Goal: Task Accomplishment & Management: Use online tool/utility

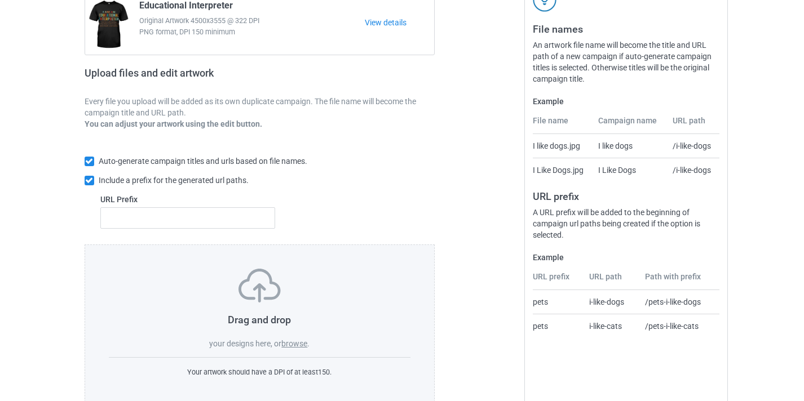
scroll to position [148, 0]
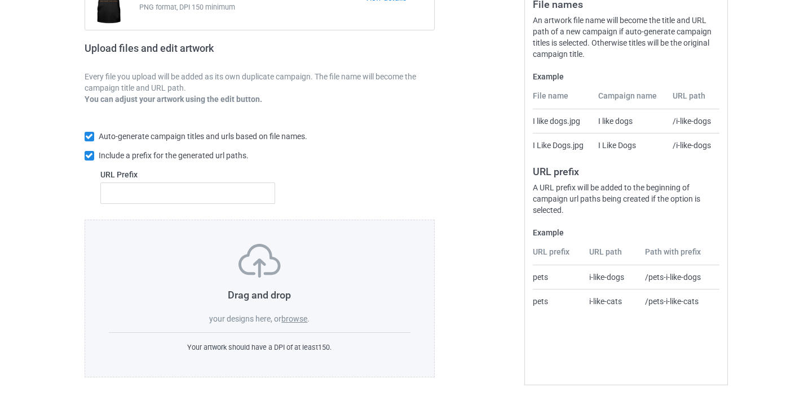
click at [310, 317] on span "." at bounding box center [308, 319] width 2 height 9
click at [305, 319] on label "browse" at bounding box center [294, 319] width 26 height 9
click at [0, 0] on input "browse" at bounding box center [0, 0] width 0 height 0
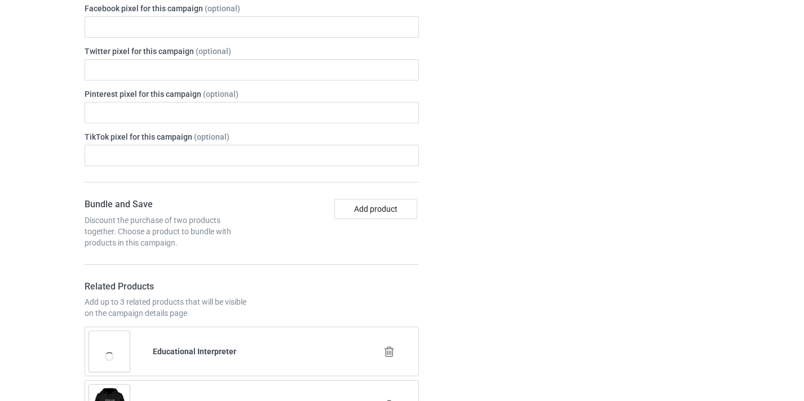
scroll to position [749, 0]
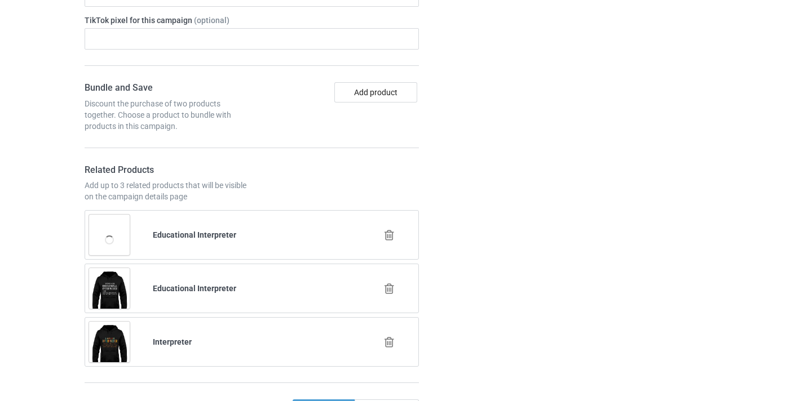
click at [391, 229] on div at bounding box center [391, 236] width 64 height 28
click at [390, 237] on icon at bounding box center [389, 235] width 14 height 12
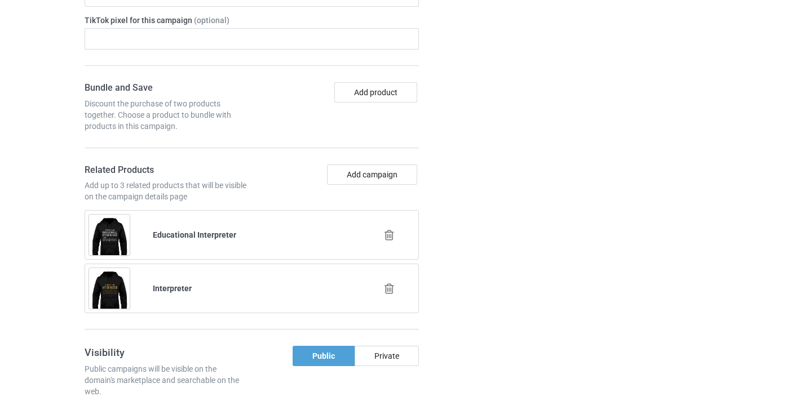
click at [389, 234] on icon at bounding box center [389, 235] width 14 height 12
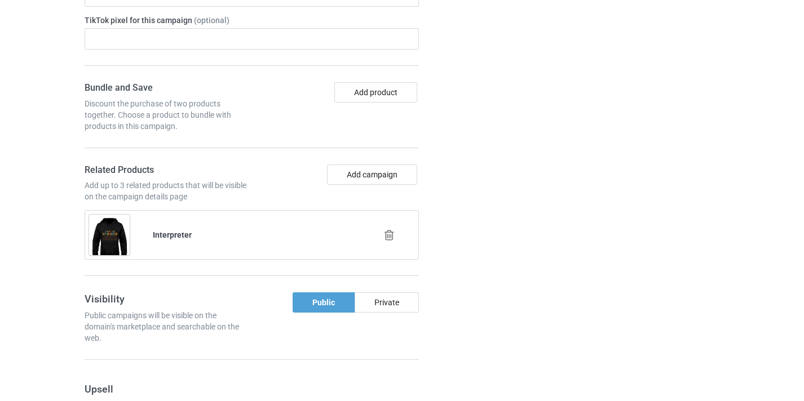
click at [387, 237] on icon at bounding box center [389, 235] width 14 height 12
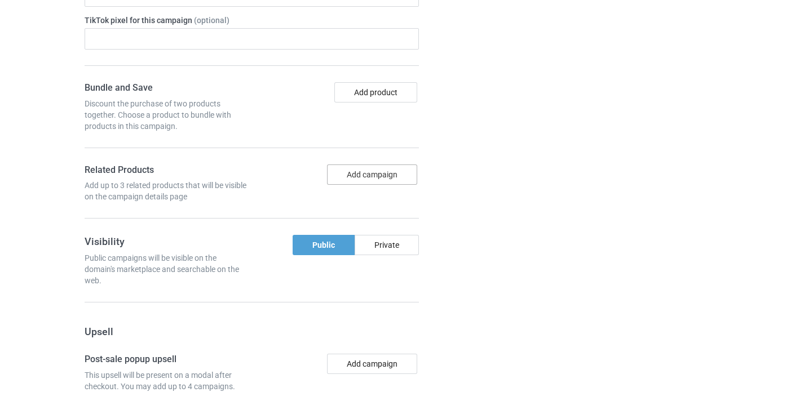
click at [381, 180] on button "Add campaign" at bounding box center [372, 175] width 90 height 20
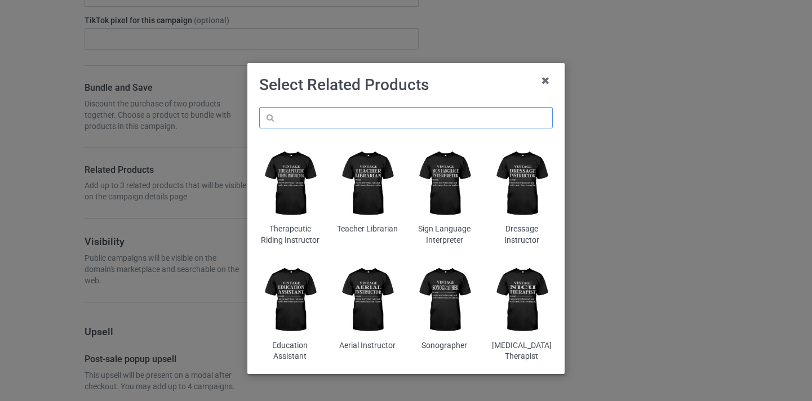
click at [397, 121] on input "text" at bounding box center [406, 117] width 294 height 21
paste input "Registered Behavior Technician"
click at [284, 114] on input "Registered Behavior Technician" at bounding box center [406, 117] width 294 height 21
type input "Behavior Technician"
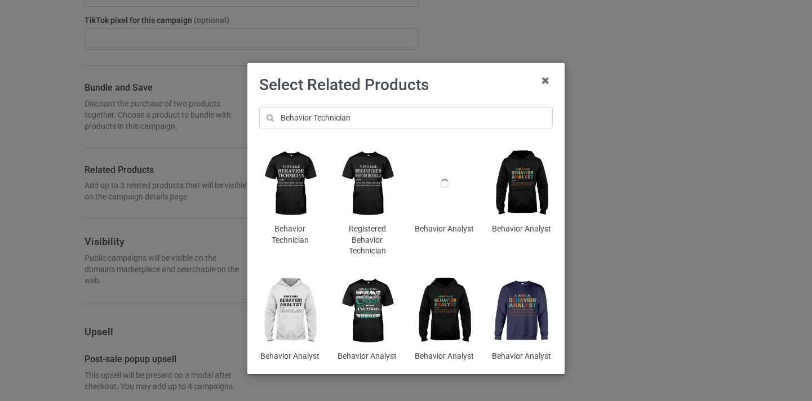
click at [355, 183] on img at bounding box center [367, 183] width 61 height 77
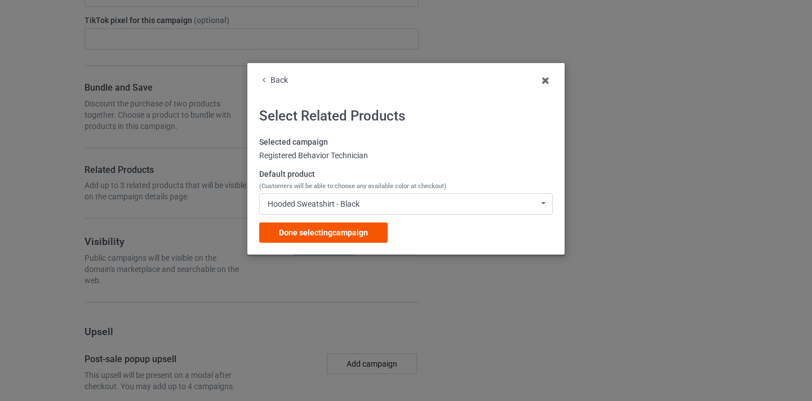
click at [378, 223] on div "Selected campaign Registered Behavior Technician Default product (Customers wil…" at bounding box center [406, 190] width 294 height 106
click at [377, 232] on div "Done selecting campaign" at bounding box center [323, 233] width 129 height 20
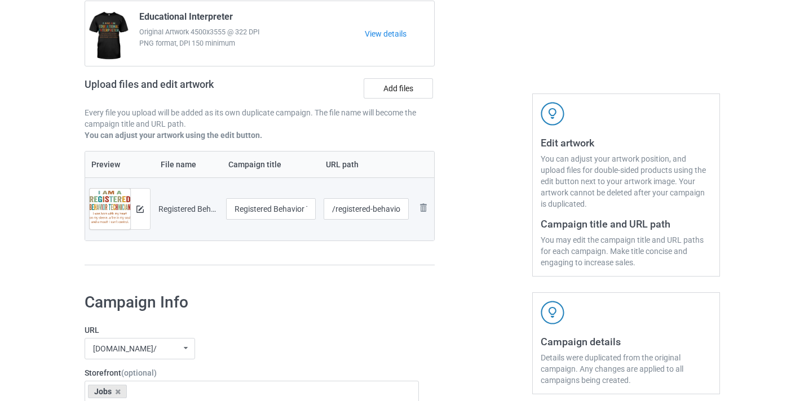
scroll to position [93, 0]
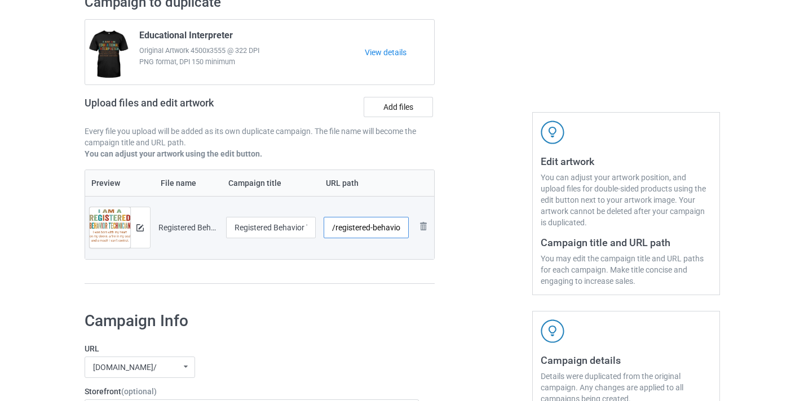
click at [352, 228] on input "/registered-behavior-technician-control" at bounding box center [366, 227] width 85 height 21
drag, startPoint x: 352, startPoint y: 228, endPoint x: 470, endPoint y: 240, distance: 117.8
click at [470, 240] on div "Campaign to duplicate Educational Interpreter Original Artwork 4500x3555 @ 322 …" at bounding box center [402, 144] width 651 height 317
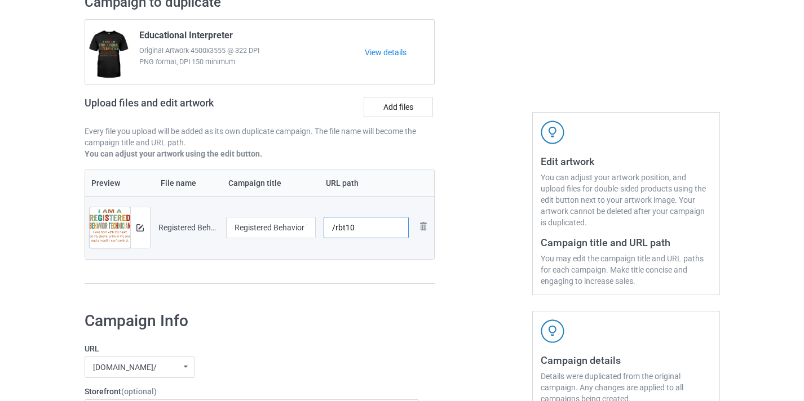
type input "/rbt10"
click at [281, 230] on input "Registered Behavior Technician-Control" at bounding box center [271, 227] width 90 height 21
drag, startPoint x: 281, startPoint y: 230, endPoint x: 298, endPoint y: 229, distance: 16.9
click at [325, 226] on tr "Preview and edit artwork Registered Behavior Technician-Control.png Registered …" at bounding box center [260, 227] width 350 height 63
click at [297, 229] on input "Registered Behavior Technician-Control" at bounding box center [271, 227] width 90 height 21
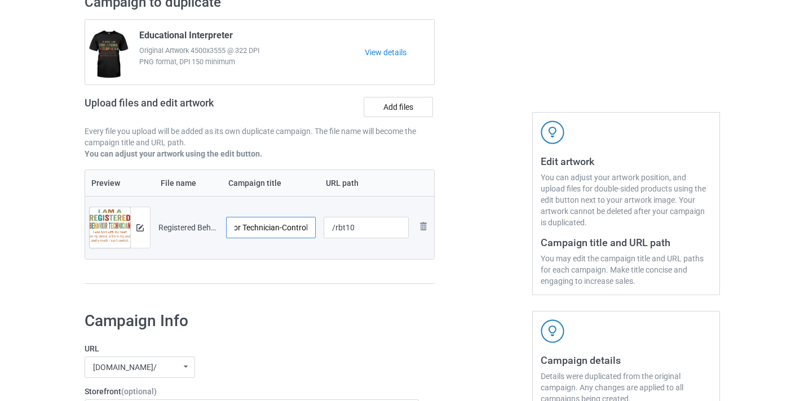
click at [297, 229] on input "Registered Behavior Technician-Control" at bounding box center [271, 227] width 90 height 21
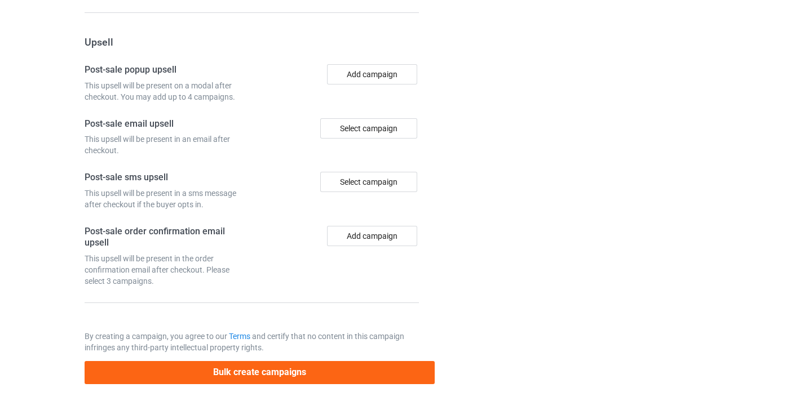
scroll to position [1103, 0]
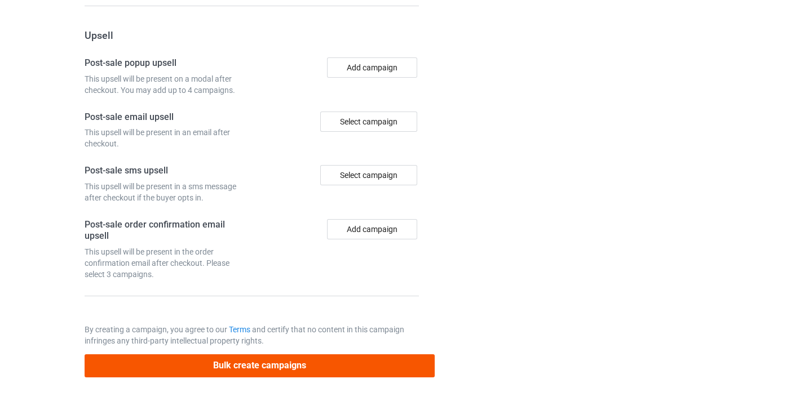
type input "Registered Behavior Technician"
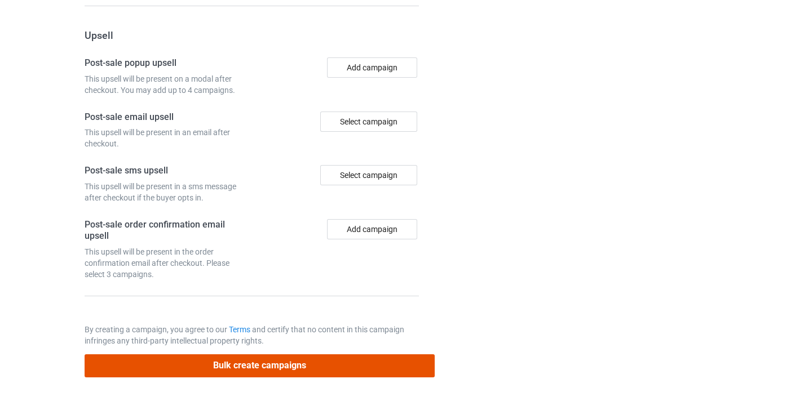
scroll to position [0, 0]
click at [312, 372] on button "Bulk create campaigns" at bounding box center [260, 366] width 351 height 23
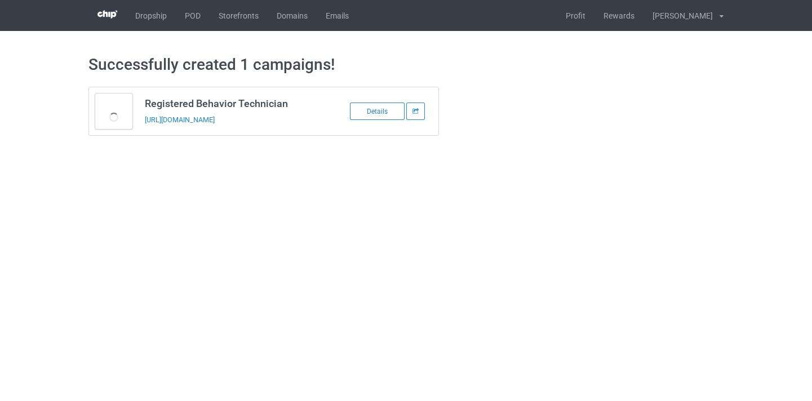
click at [248, 112] on td "Registered Behavior Technician [URL][DOMAIN_NAME]" at bounding box center [234, 111] width 191 height 48
click at [215, 122] on link "[URL][DOMAIN_NAME]" at bounding box center [180, 120] width 70 height 8
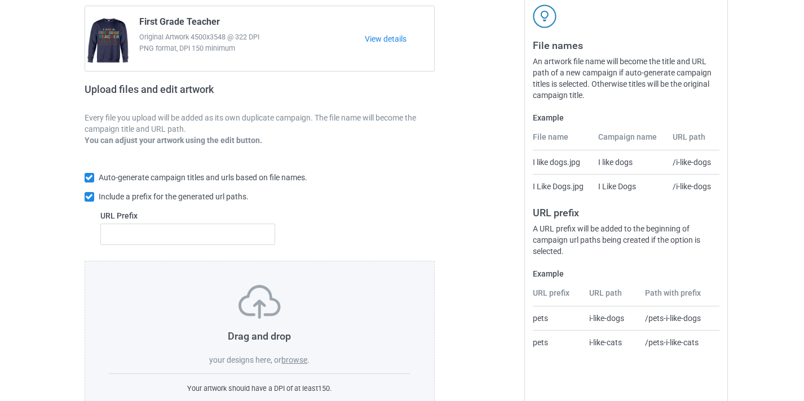
scroll to position [148, 0]
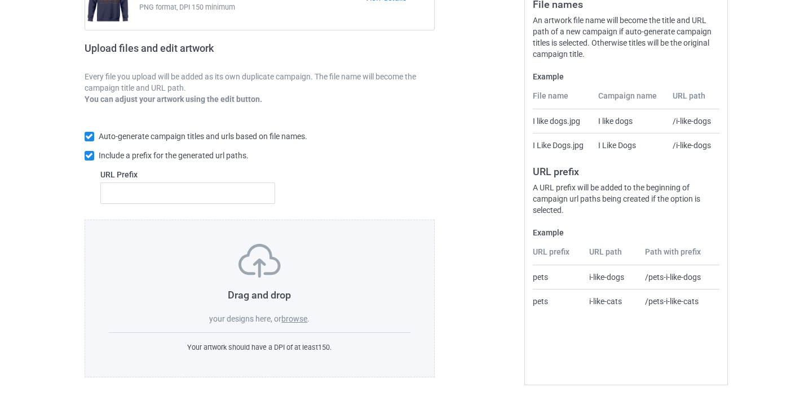
click at [305, 317] on label "browse" at bounding box center [294, 319] width 26 height 9
click at [0, 0] on input "browse" at bounding box center [0, 0] width 0 height 0
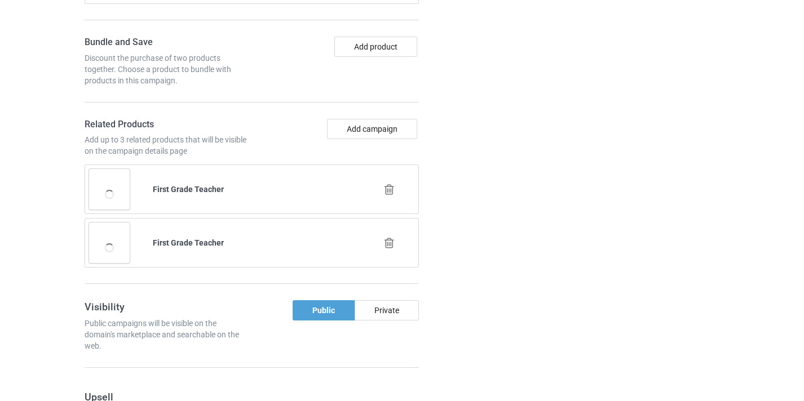
scroll to position [821, 0]
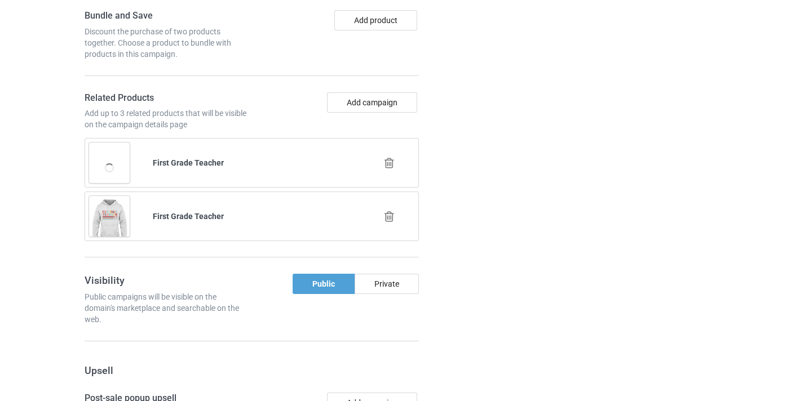
click at [390, 173] on div at bounding box center [391, 163] width 64 height 28
click at [390, 162] on icon at bounding box center [389, 163] width 14 height 12
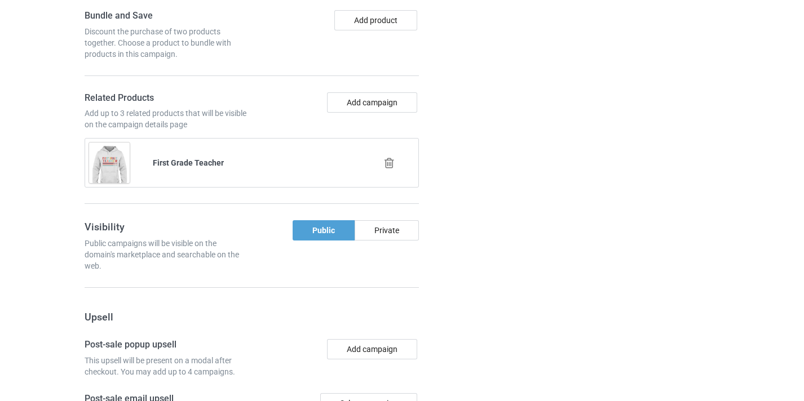
drag, startPoint x: 391, startPoint y: 164, endPoint x: 391, endPoint y: 152, distance: 11.3
click at [391, 163] on icon at bounding box center [389, 163] width 14 height 12
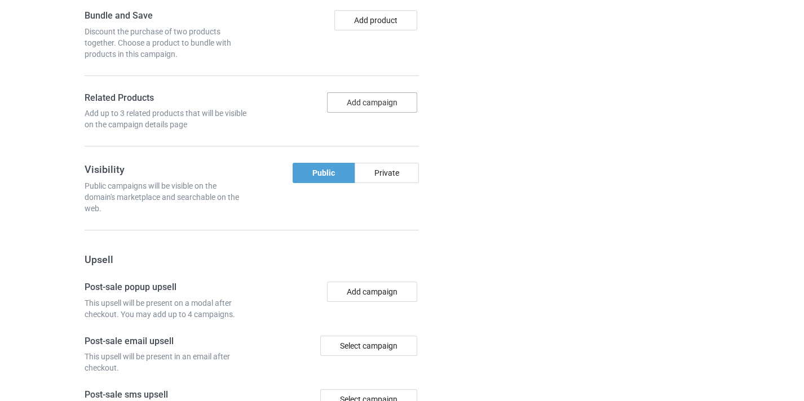
click at [382, 102] on button "Add campaign" at bounding box center [372, 102] width 90 height 20
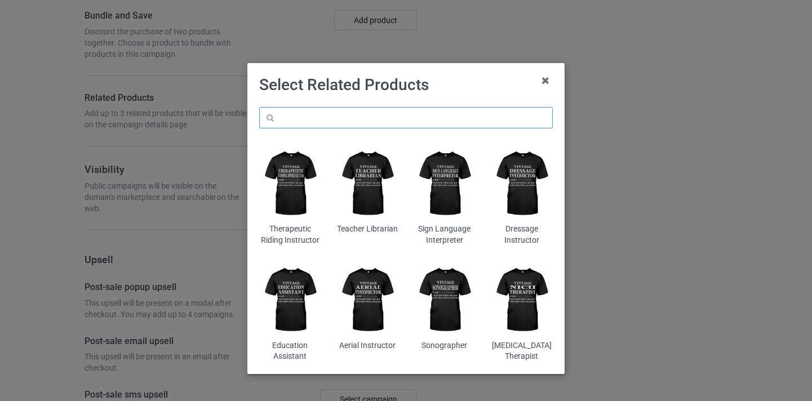
click at [386, 125] on input "text" at bounding box center [406, 117] width 294 height 21
paste input "Cardiac Physiologist"
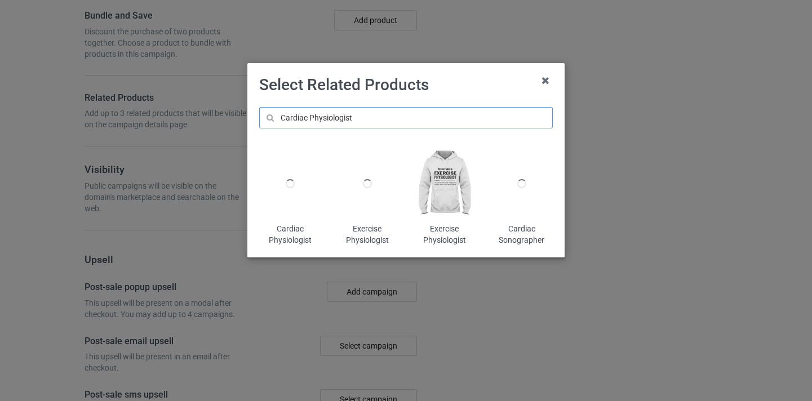
type input "Cardiac Physiologist"
click at [298, 191] on div at bounding box center [289, 183] width 61 height 77
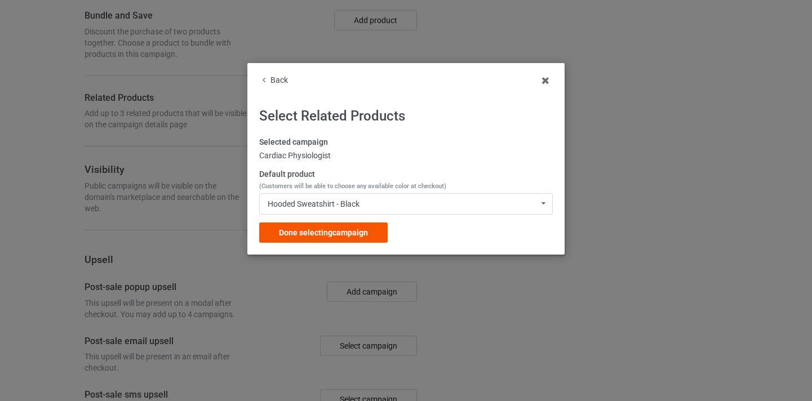
click at [367, 231] on span "Done selecting campaign" at bounding box center [323, 232] width 89 height 9
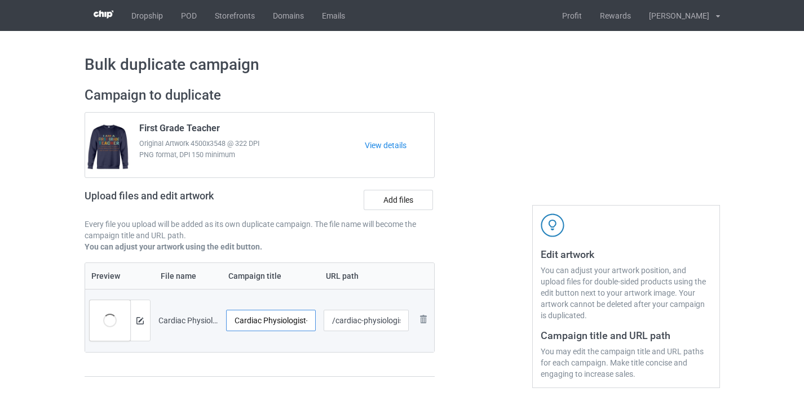
click at [286, 325] on input "Cardiac Physiologist-Control" at bounding box center [271, 320] width 90 height 21
drag, startPoint x: 286, startPoint y: 325, endPoint x: 313, endPoint y: 324, distance: 27.1
click at [313, 324] on input "Cardiac Physiologist-Control" at bounding box center [271, 320] width 90 height 21
click at [290, 320] on input "Cardiac Physiologist-Control" at bounding box center [271, 320] width 90 height 21
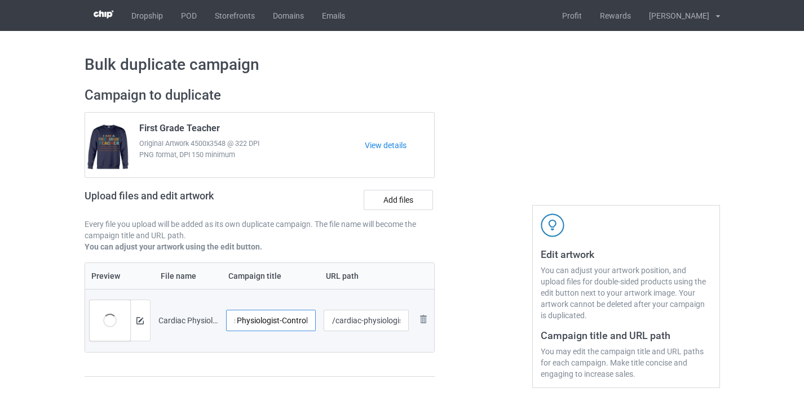
click at [290, 320] on input "Cardiac Physiologist-Control" at bounding box center [271, 320] width 90 height 21
type input "Cardiac Physiologist"
click at [381, 323] on input "/cardiac-physiologist-control" at bounding box center [366, 320] width 85 height 21
drag, startPoint x: 381, startPoint y: 323, endPoint x: 436, endPoint y: 325, distance: 55.9
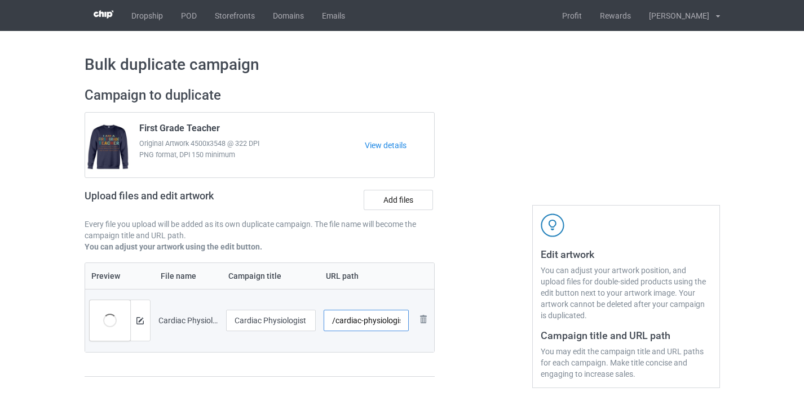
click at [436, 325] on div "Campaign to duplicate First Grade Teacher Original Artwork 4500x3548 @ 322 DPI …" at bounding box center [260, 237] width 366 height 317
click at [387, 324] on input "/cardiac-physiologist-control" at bounding box center [366, 320] width 85 height 21
drag, startPoint x: 387, startPoint y: 324, endPoint x: 401, endPoint y: 324, distance: 14.1
click at [422, 325] on tr "Preview and edit artwork Cardiac Physiologist-Control.png Cardiac Physiologist …" at bounding box center [260, 320] width 350 height 63
click at [391, 324] on input "/cardiac-physiologist-control" at bounding box center [366, 320] width 85 height 21
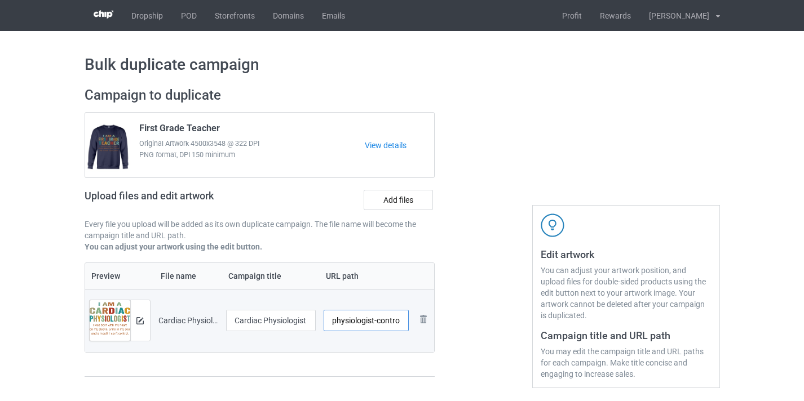
click at [391, 324] on input "/cardiac-physiologist-control" at bounding box center [366, 320] width 85 height 21
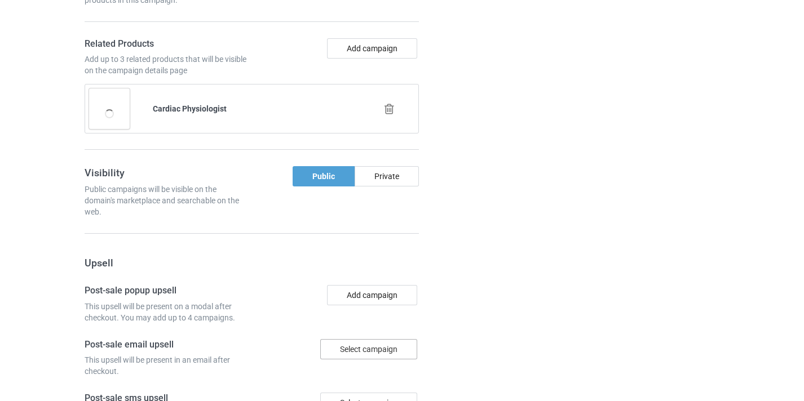
scroll to position [1103, 0]
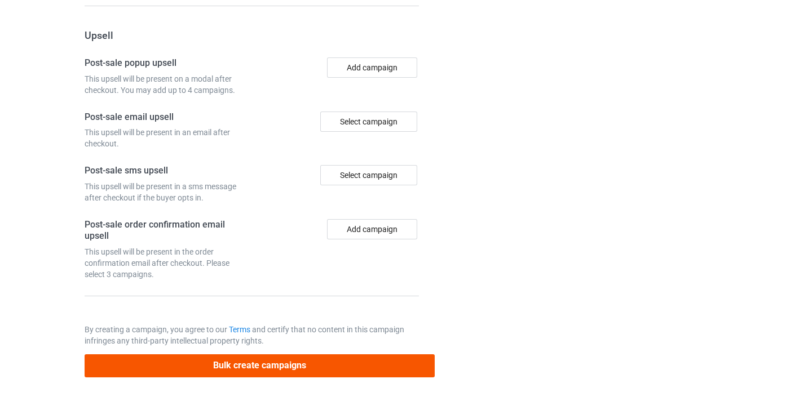
type input "/cardiac-physiologist10"
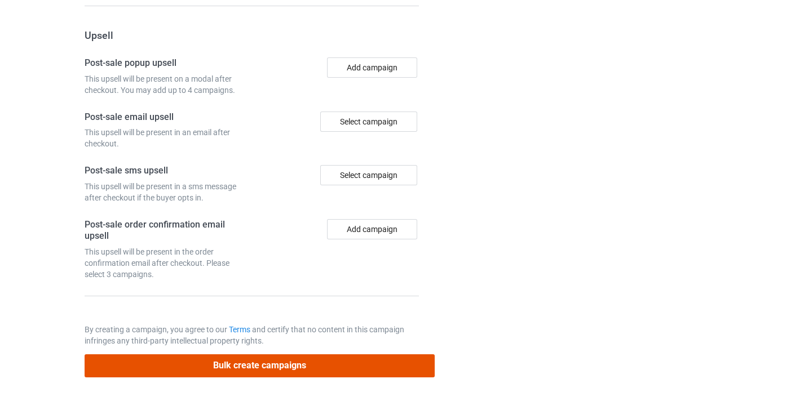
click at [344, 361] on button "Bulk create campaigns" at bounding box center [260, 366] width 351 height 23
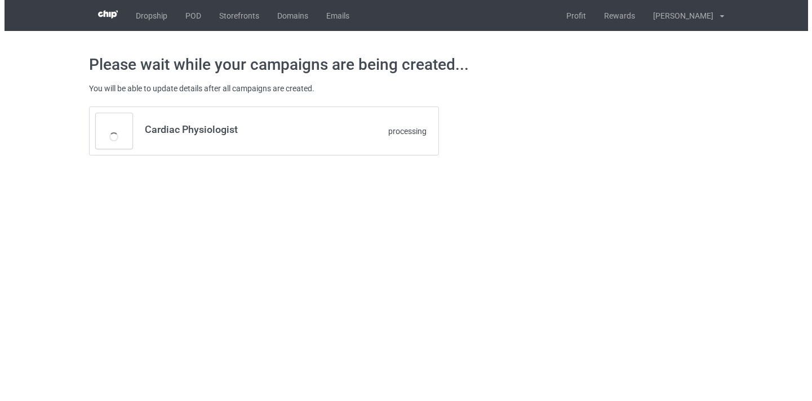
scroll to position [0, 0]
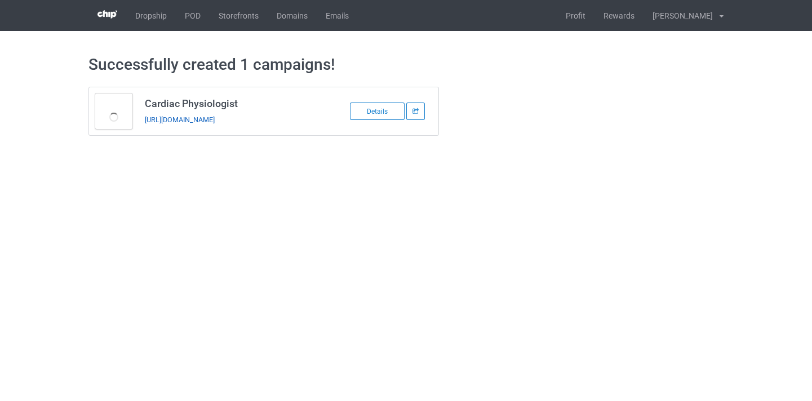
click at [215, 117] on link "https://www.thepure.gift/cardiac-physiologist10" at bounding box center [180, 120] width 70 height 8
